Goal: Register for event/course

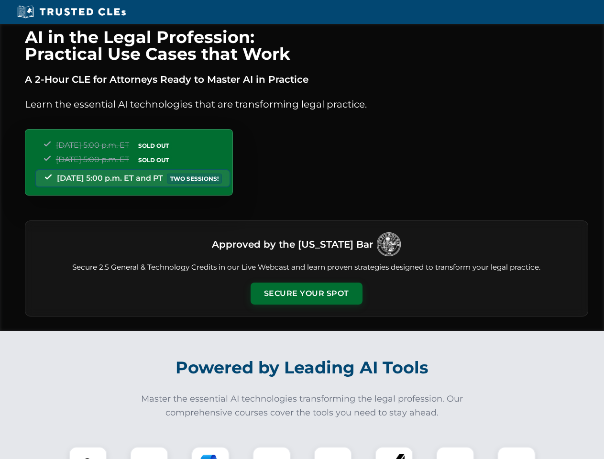
click at [306, 294] on button "Secure Your Spot" at bounding box center [307, 294] width 112 height 22
click at [88, 453] on img at bounding box center [88, 466] width 28 height 28
click at [149, 453] on div at bounding box center [149, 466] width 38 height 38
click at [210, 453] on div at bounding box center [210, 466] width 38 height 38
click at [272, 453] on img at bounding box center [271, 465] width 27 height 27
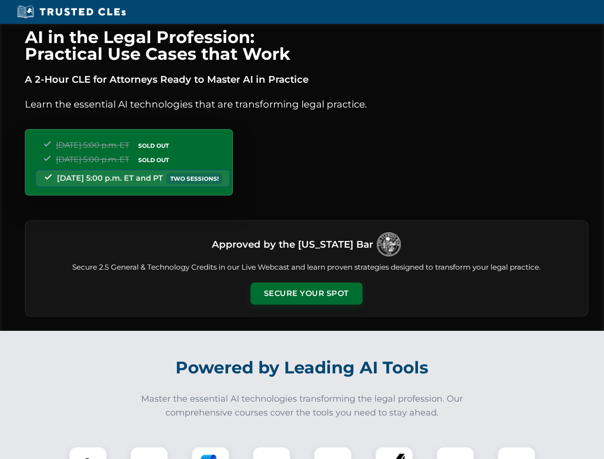
click at [333, 453] on div at bounding box center [333, 466] width 38 height 38
click at [394, 453] on div at bounding box center [394, 466] width 38 height 38
click at [455, 453] on img at bounding box center [455, 465] width 27 height 27
click at [517, 453] on img at bounding box center [516, 465] width 27 height 27
